Goal: Find specific page/section

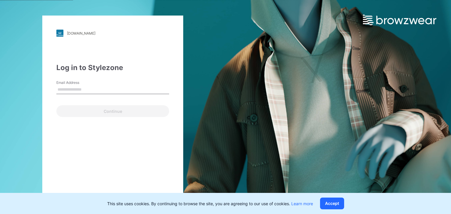
type input "**********"
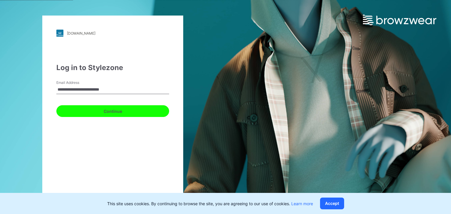
click at [102, 116] on button "Continue" at bounding box center [112, 111] width 113 height 12
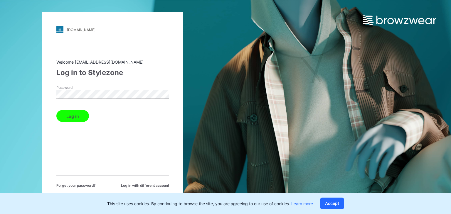
click at [77, 121] on button "Log in" at bounding box center [72, 116] width 33 height 12
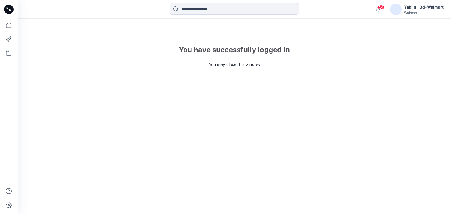
drag, startPoint x: 251, startPoint y: 24, endPoint x: 280, endPoint y: 48, distance: 37.8
click at [251, 25] on div "You have successfully logged in You may close this window" at bounding box center [234, 116] width 433 height 195
click at [287, 54] on div "You have successfully logged in" at bounding box center [234, 50] width 433 height 11
click at [425, 8] on div "Yakjin -3d-Walmart" at bounding box center [424, 7] width 40 height 7
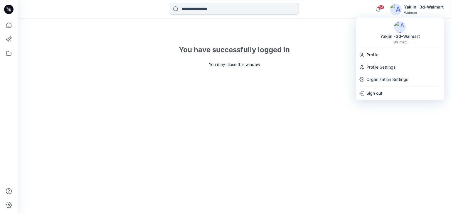
click at [11, 9] on icon at bounding box center [8, 9] width 9 height 9
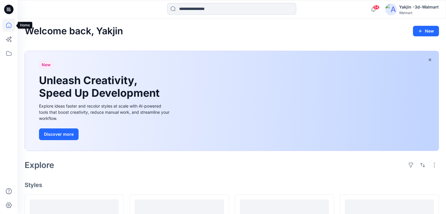
click at [14, 26] on icon at bounding box center [8, 25] width 13 height 13
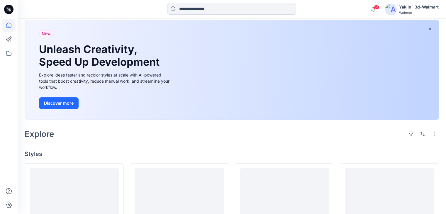
drag, startPoint x: 149, startPoint y: 104, endPoint x: 153, endPoint y: 110, distance: 7.7
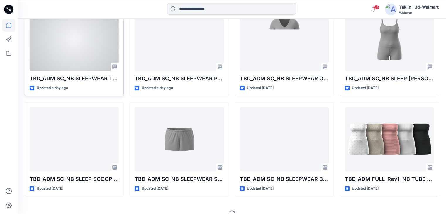
scroll to position [272, 0]
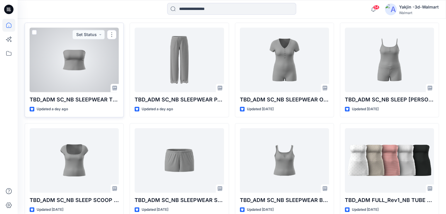
click at [81, 77] on div at bounding box center [74, 60] width 89 height 65
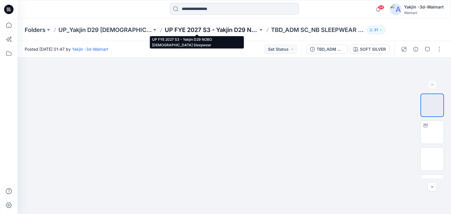
click at [198, 32] on p "UP FYE 2027 S3 - Yakjin D29 NOBO Ladies Sleepwear" at bounding box center [211, 30] width 93 height 8
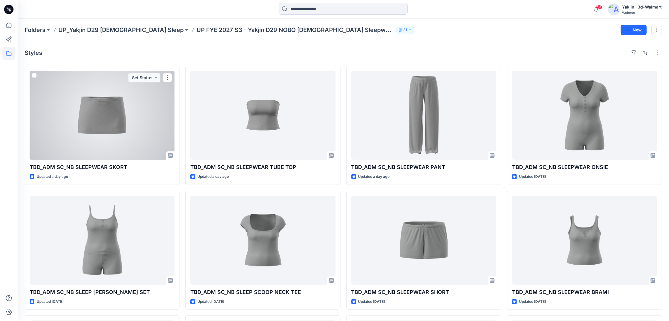
click at [120, 125] on div at bounding box center [102, 115] width 145 height 89
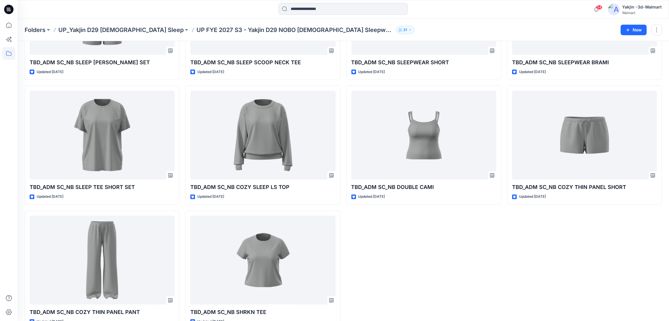
scroll to position [246, 0]
